Goal: Task Accomplishment & Management: Manage account settings

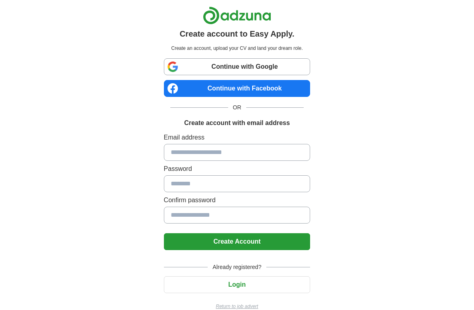
click at [250, 157] on input at bounding box center [237, 152] width 147 height 17
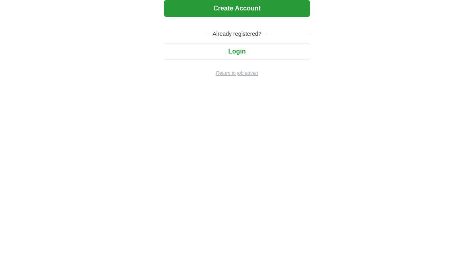
scroll to position [43, 0]
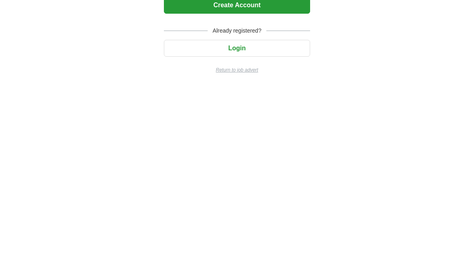
click at [278, 233] on button "Login" at bounding box center [237, 241] width 147 height 17
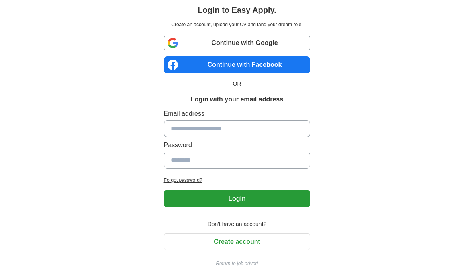
click at [278, 129] on input at bounding box center [237, 128] width 147 height 17
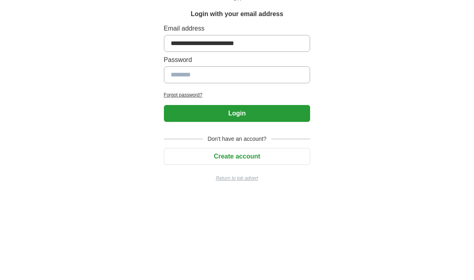
type input "**********"
click at [178, 152] on input at bounding box center [237, 160] width 147 height 17
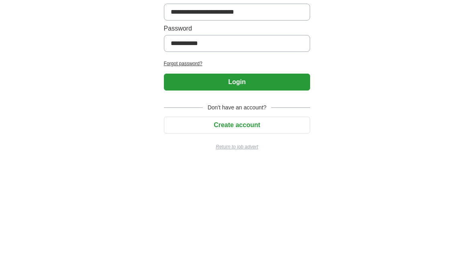
type input "**********"
click at [261, 190] on button "Login" at bounding box center [237, 198] width 147 height 17
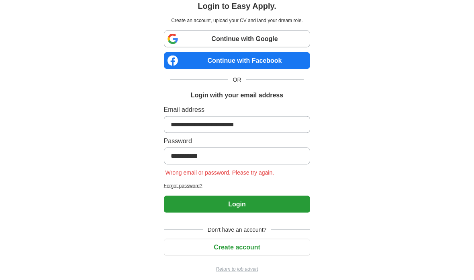
scroll to position [33, 0]
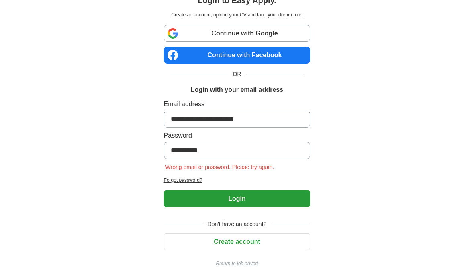
click at [196, 179] on h2 "Forgot password?" at bounding box center [237, 179] width 147 height 7
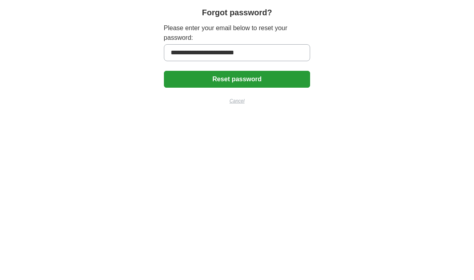
click at [261, 72] on button "Reset password" at bounding box center [237, 79] width 147 height 17
